Goal: Find specific page/section: Find specific page/section

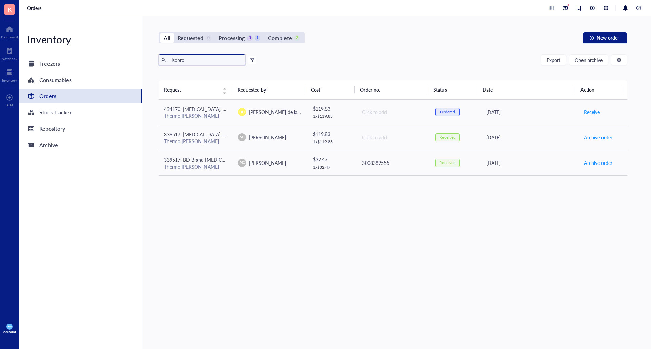
click at [190, 60] on input "isopro" at bounding box center [206, 60] width 74 height 10
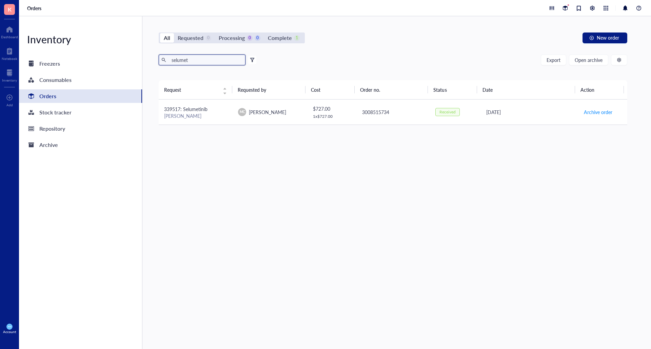
type input "selumet"
click at [204, 118] on div "[PERSON_NAME]" at bounding box center [195, 116] width 63 height 6
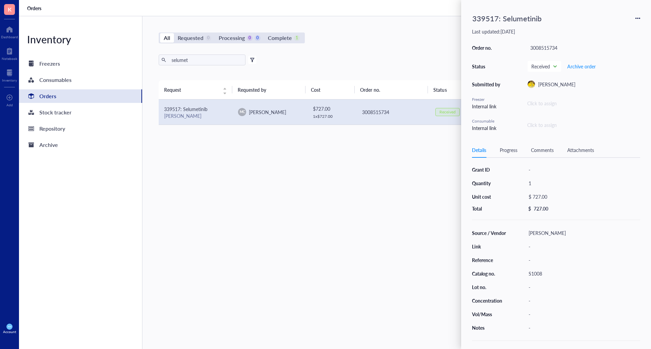
scroll to position [5, 0]
drag, startPoint x: 549, startPoint y: 272, endPoint x: 529, endPoint y: 272, distance: 20.3
click at [529, 272] on div "S1008" at bounding box center [582, 273] width 115 height 9
drag, startPoint x: 545, startPoint y: 271, endPoint x: 516, endPoint y: 270, distance: 28.5
click at [516, 270] on div "Source / Vendor [PERSON_NAME] Link - Reference - Catalog no. S1008 Lot no. - Co…" at bounding box center [556, 280] width 168 height 104
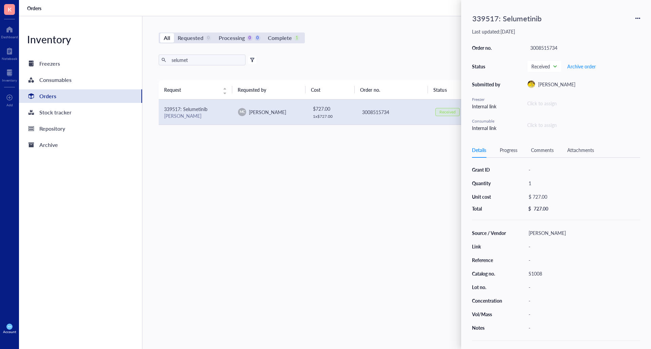
click at [281, 177] on div "Request Requested by Cost Order no. Status Date Action 339517: Selumetinib [PER…" at bounding box center [393, 198] width 468 height 237
click at [414, 40] on div "All Requested 0 Processing 0 0 Complete 1 New order" at bounding box center [393, 38] width 468 height 11
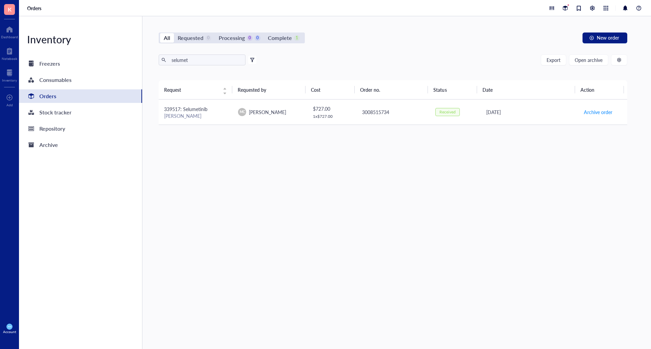
click at [207, 116] on div "[PERSON_NAME]" at bounding box center [195, 116] width 63 height 6
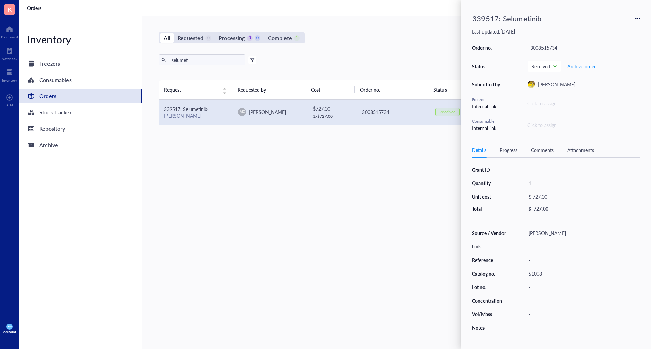
scroll to position [5, 0]
click at [403, 24] on div "All Requested 0 Processing 0 0 Complete 1 New order selumet Export Open archive…" at bounding box center [392, 182] width 501 height 333
